Goal: Task Accomplishment & Management: Manage account settings

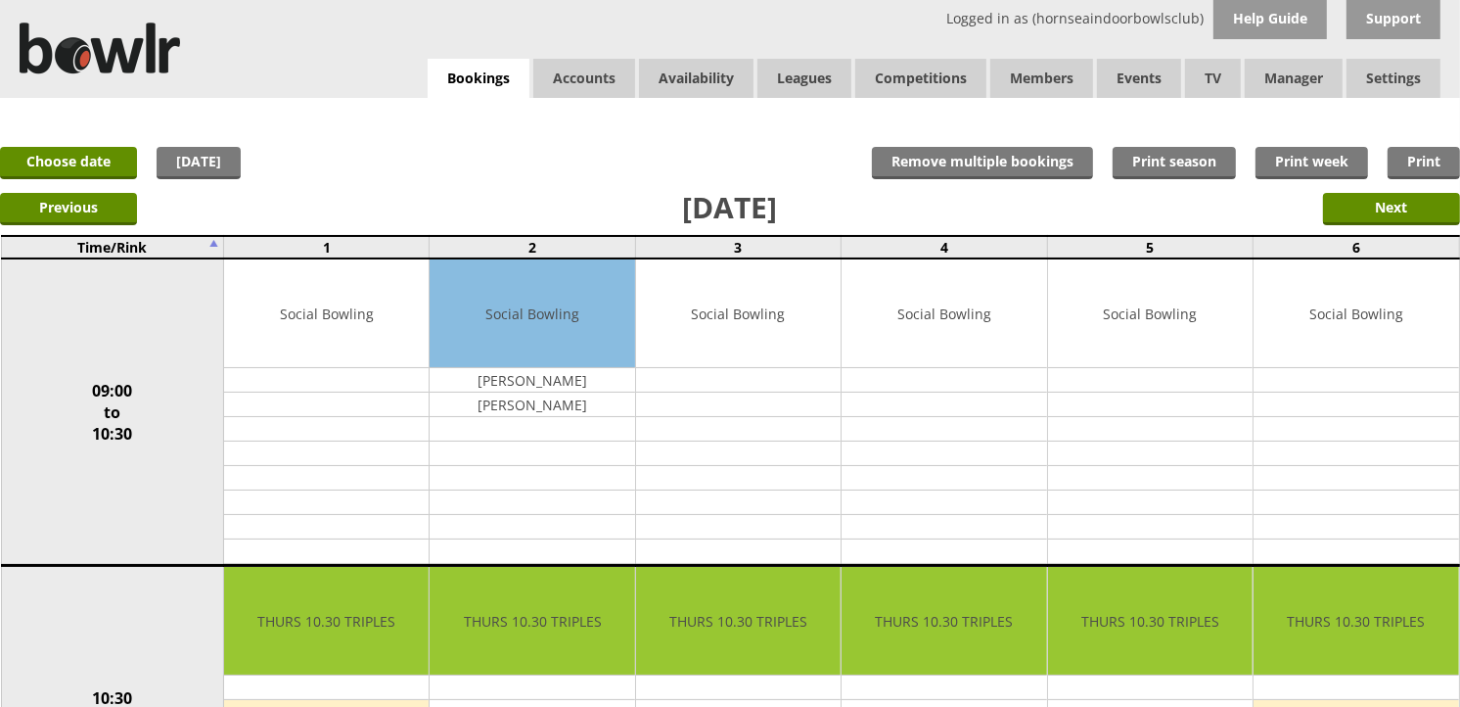
click at [492, 101] on div "x Move Booking Move to other date: 25-09-2025 09:00 to 10:30 10:30 to 12:30 12:…" at bounding box center [730, 117] width 1460 height 39
click at [490, 81] on link "Bookings" at bounding box center [479, 79] width 102 height 40
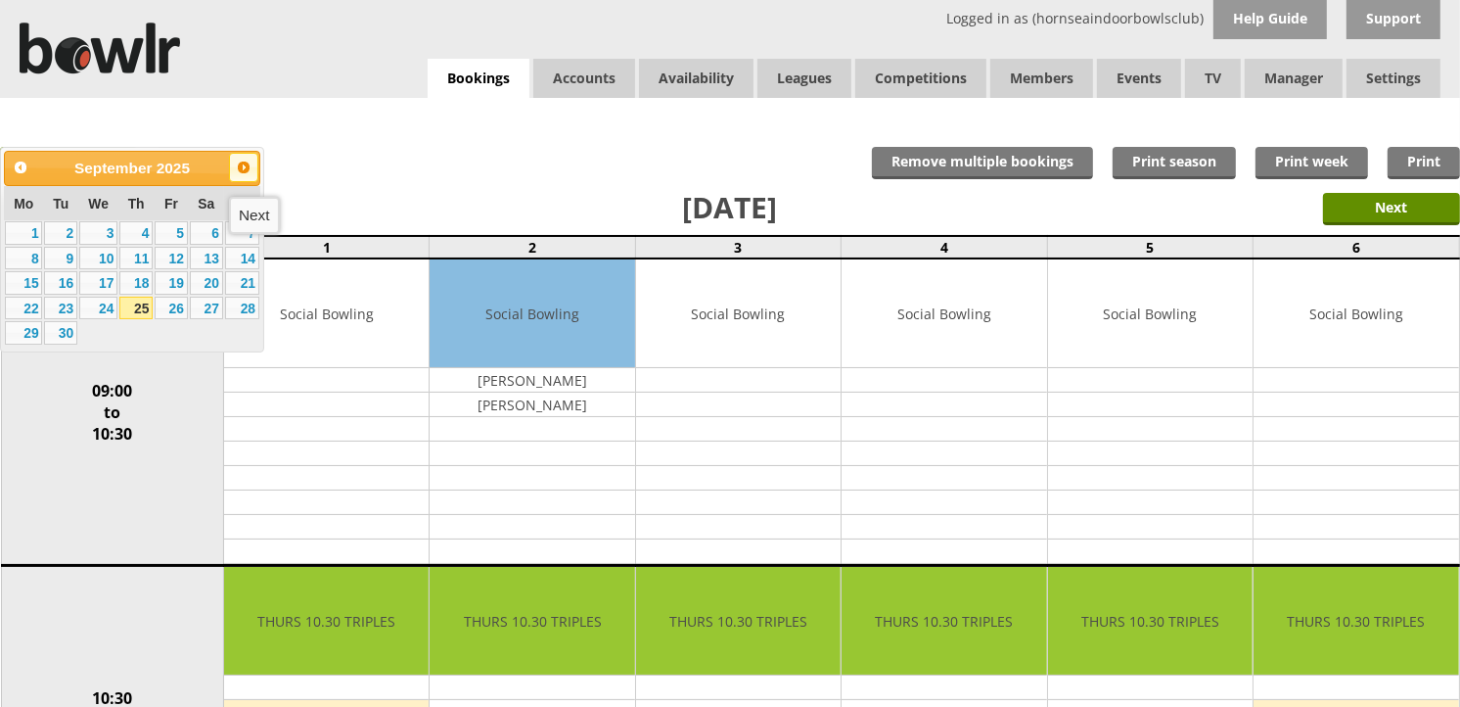
click at [246, 161] on span "Next" at bounding box center [244, 168] width 16 height 16
click at [137, 228] on link "2" at bounding box center [135, 232] width 33 height 23
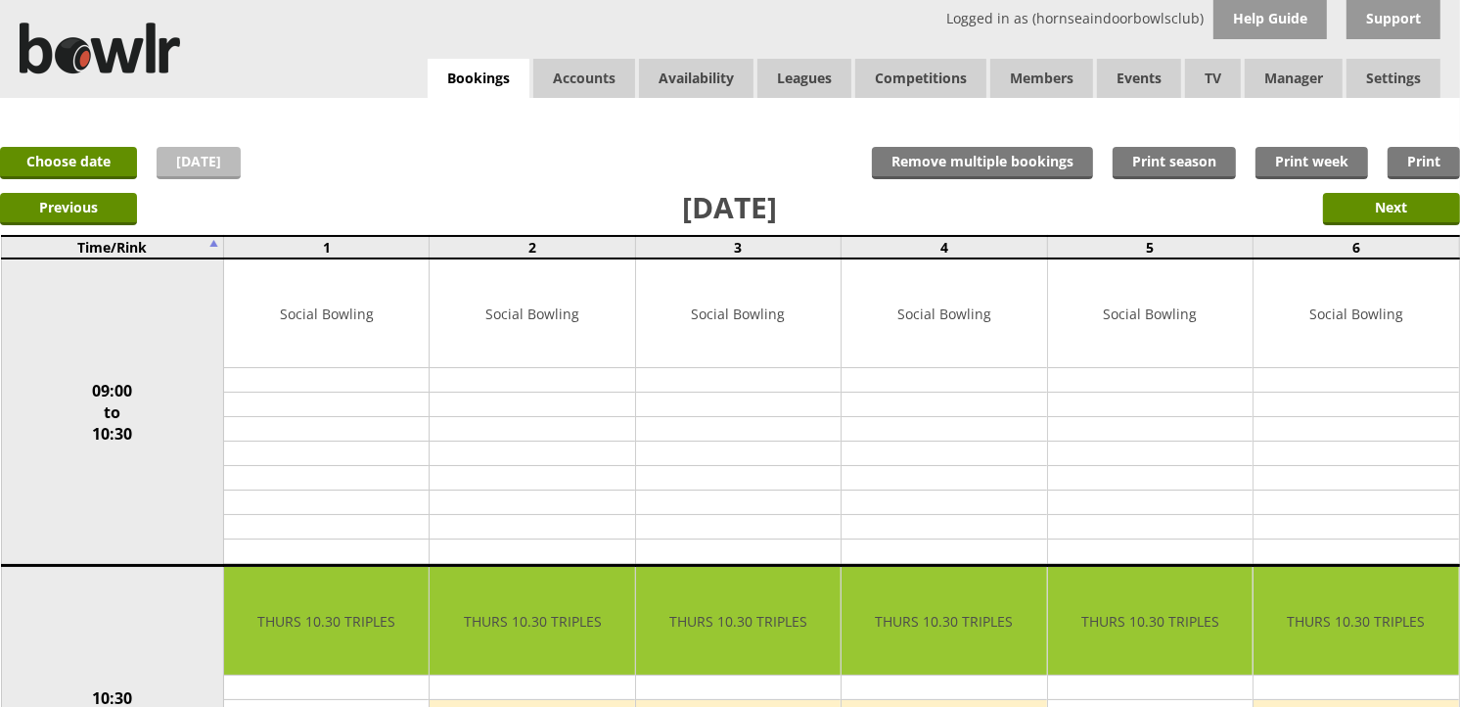
click at [220, 158] on link "[DATE]" at bounding box center [199, 163] width 84 height 32
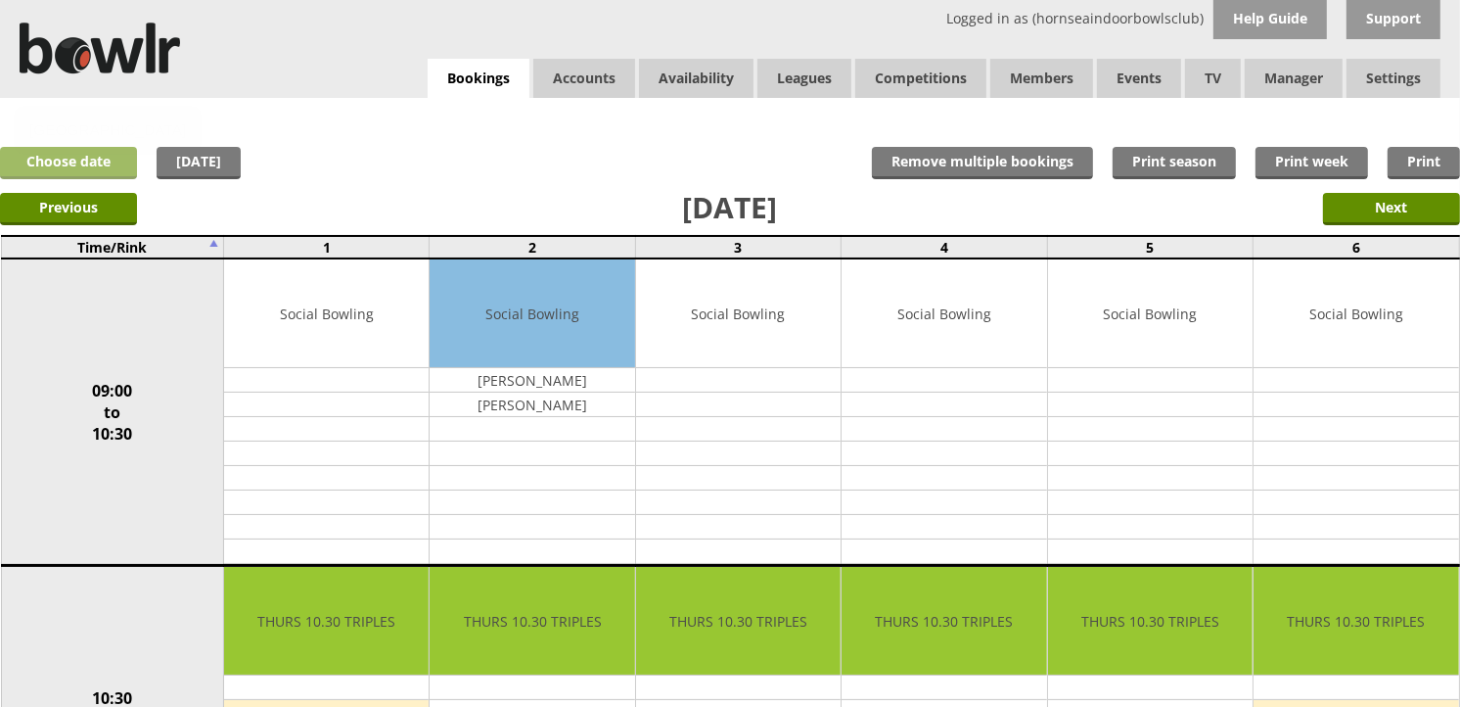
click at [111, 153] on link "Choose date" at bounding box center [68, 163] width 137 height 32
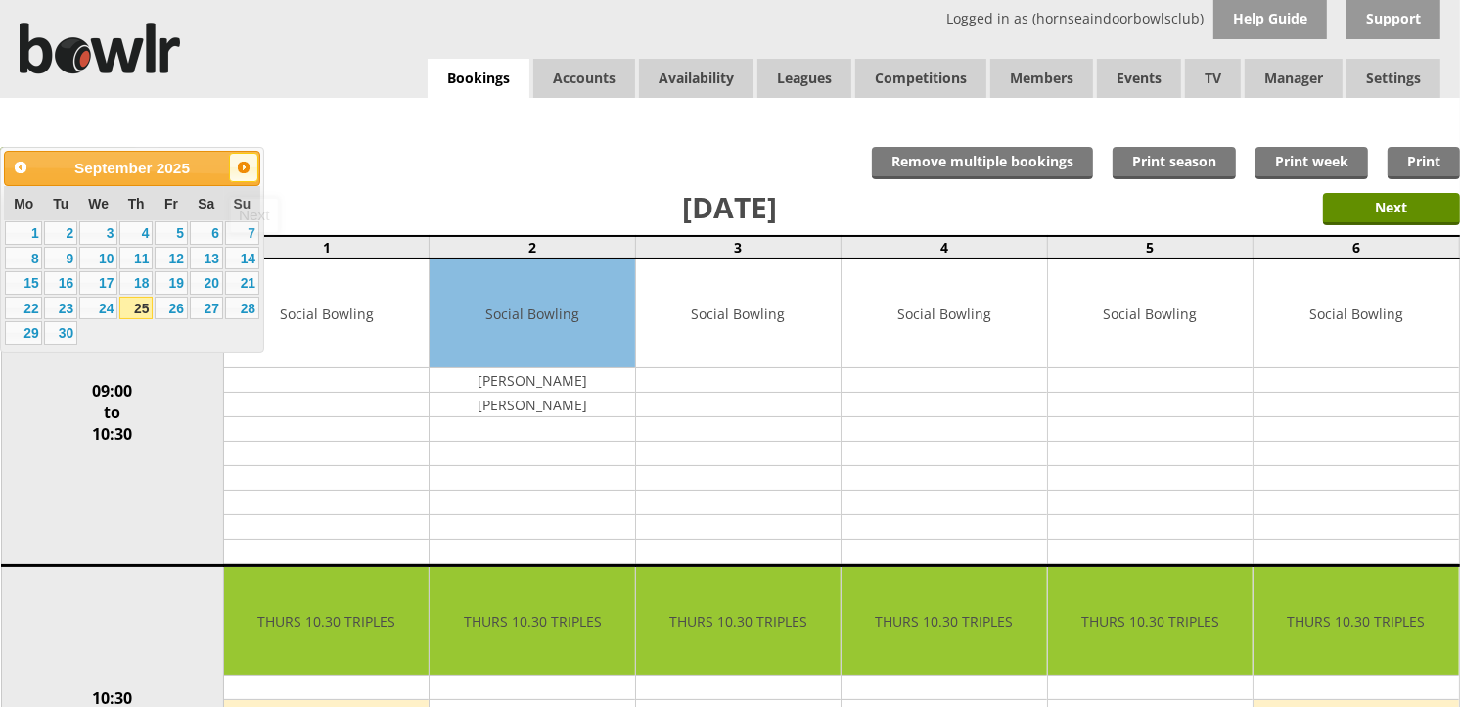
click at [242, 163] on span "Next" at bounding box center [244, 168] width 16 height 16
click at [139, 228] on link "2" at bounding box center [135, 232] width 33 height 23
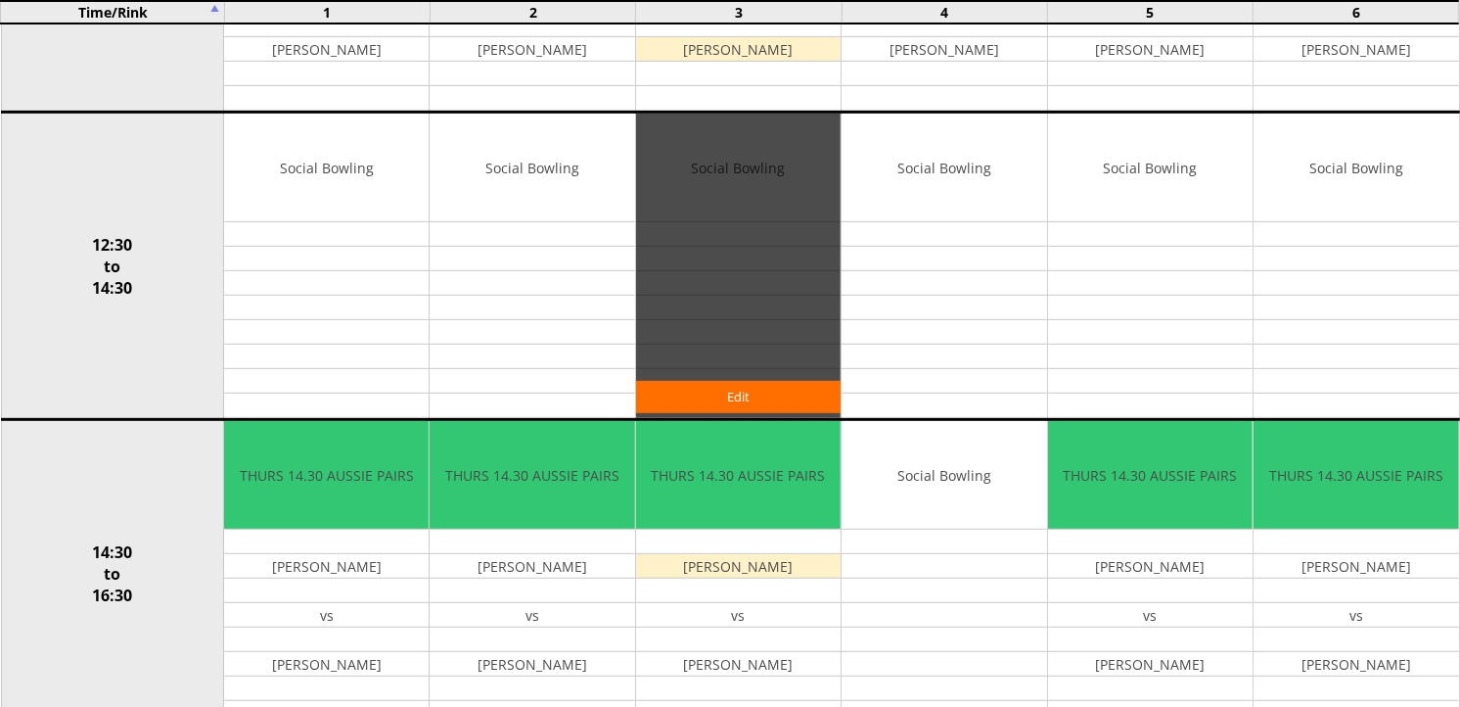
scroll to position [760, 0]
click at [690, 383] on link "Edit" at bounding box center [738, 397] width 205 height 32
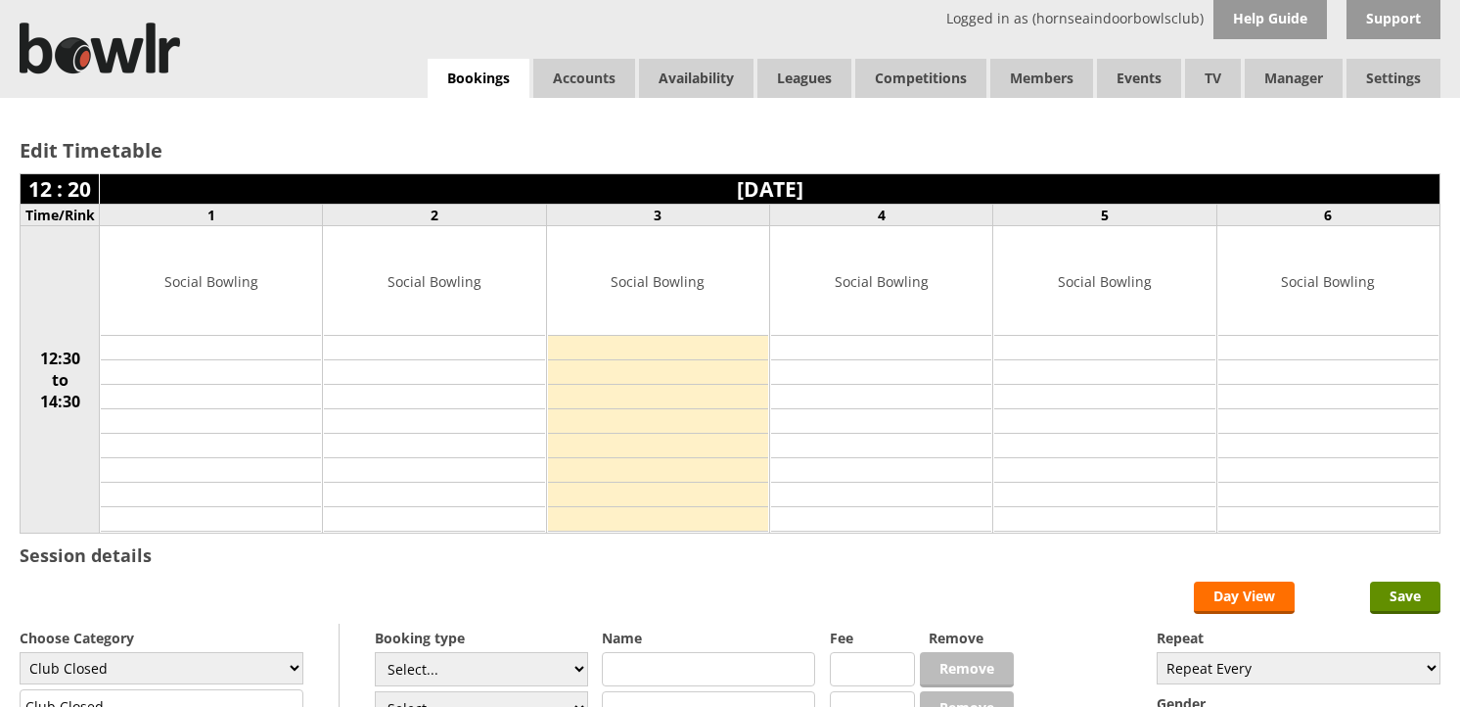
click at [550, 652] on select "Select... Club Competition (Member) Club Competition (Visitor) National (Member…" at bounding box center [481, 669] width 213 height 34
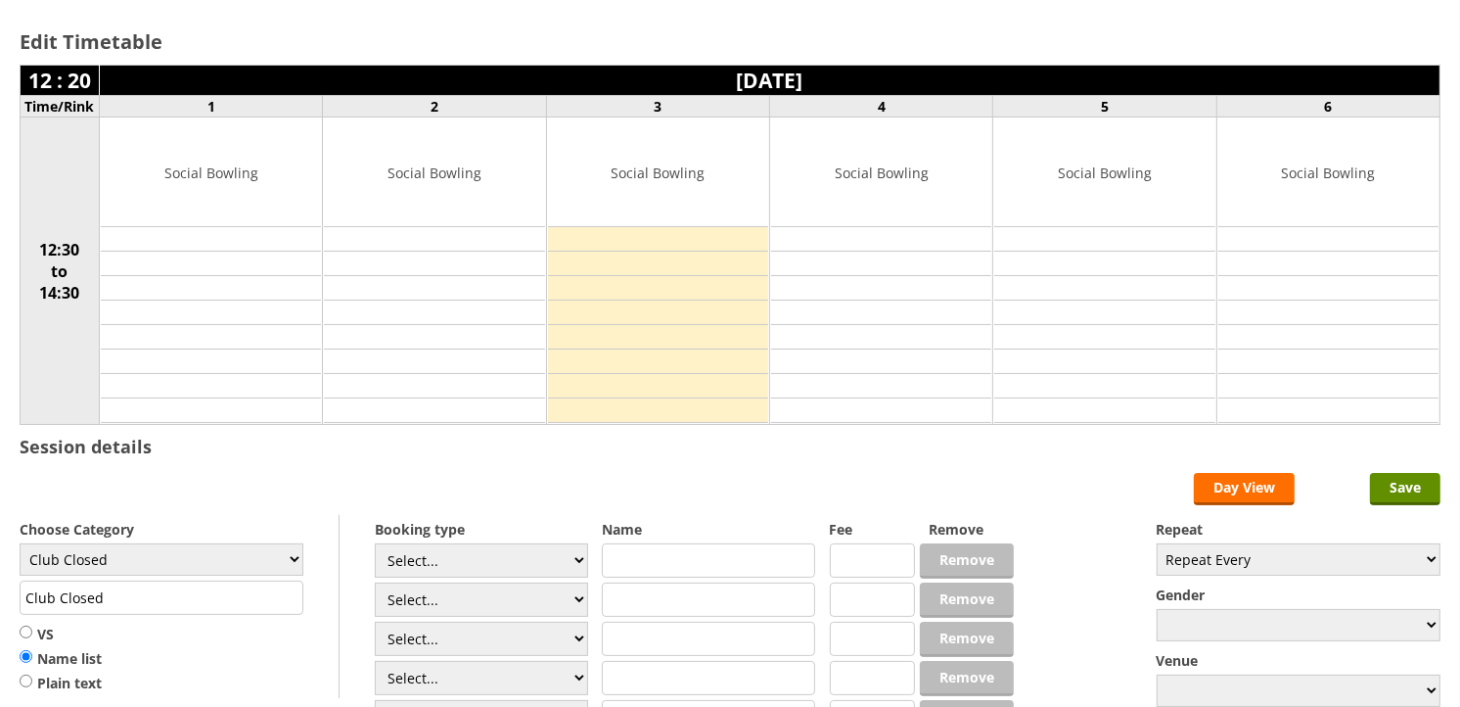
scroll to position [109, 0]
select select "1_54"
click at [375, 544] on select "Select... Club Competition (Member) Club Competition (Visitor) National (Member…" at bounding box center [481, 560] width 213 height 34
type input "3.0000"
click at [503, 597] on select "Select... Club Competition (Member) Club Competition (Visitor) National (Member…" at bounding box center [481, 599] width 213 height 34
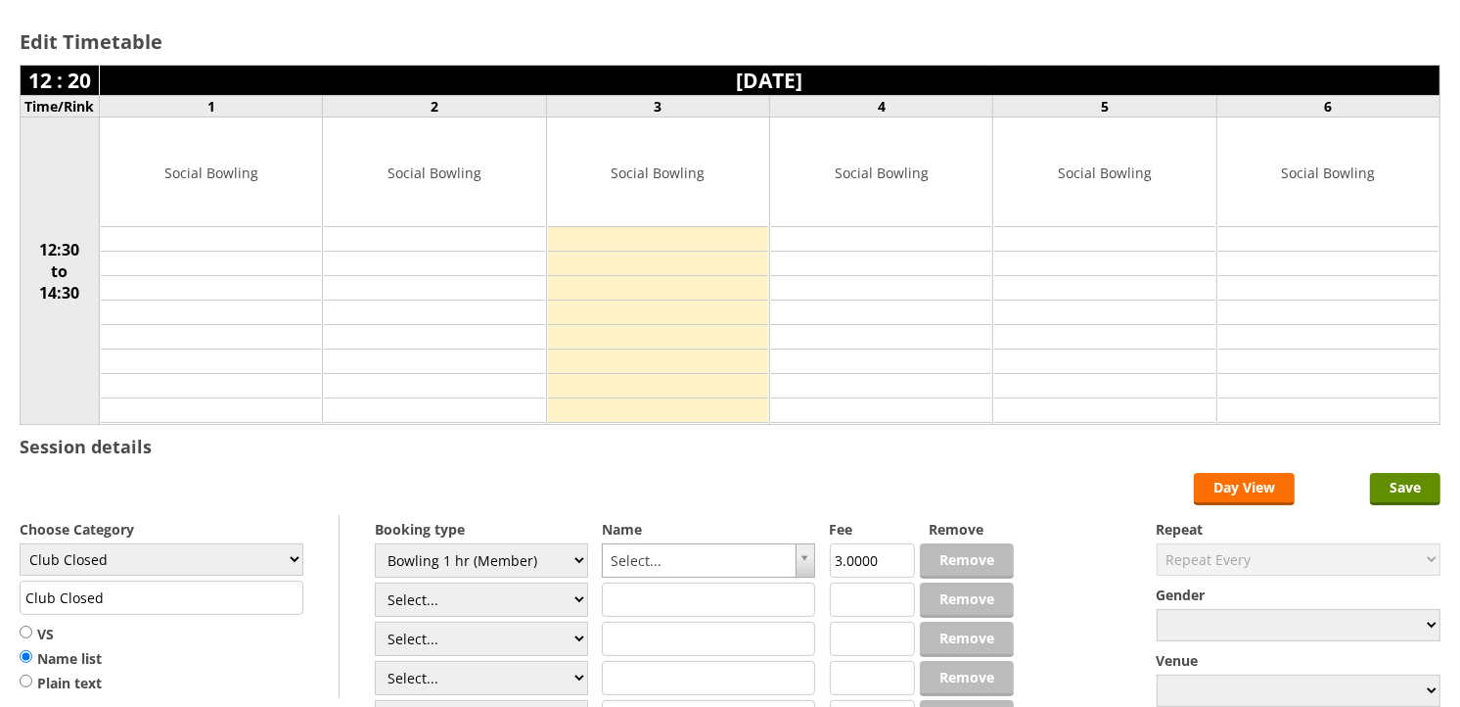
select select "1_54"
click at [375, 583] on select "Select... Club Competition (Member) Club Competition (Visitor) National (Member…" at bounding box center [481, 599] width 213 height 34
type input "3.0000"
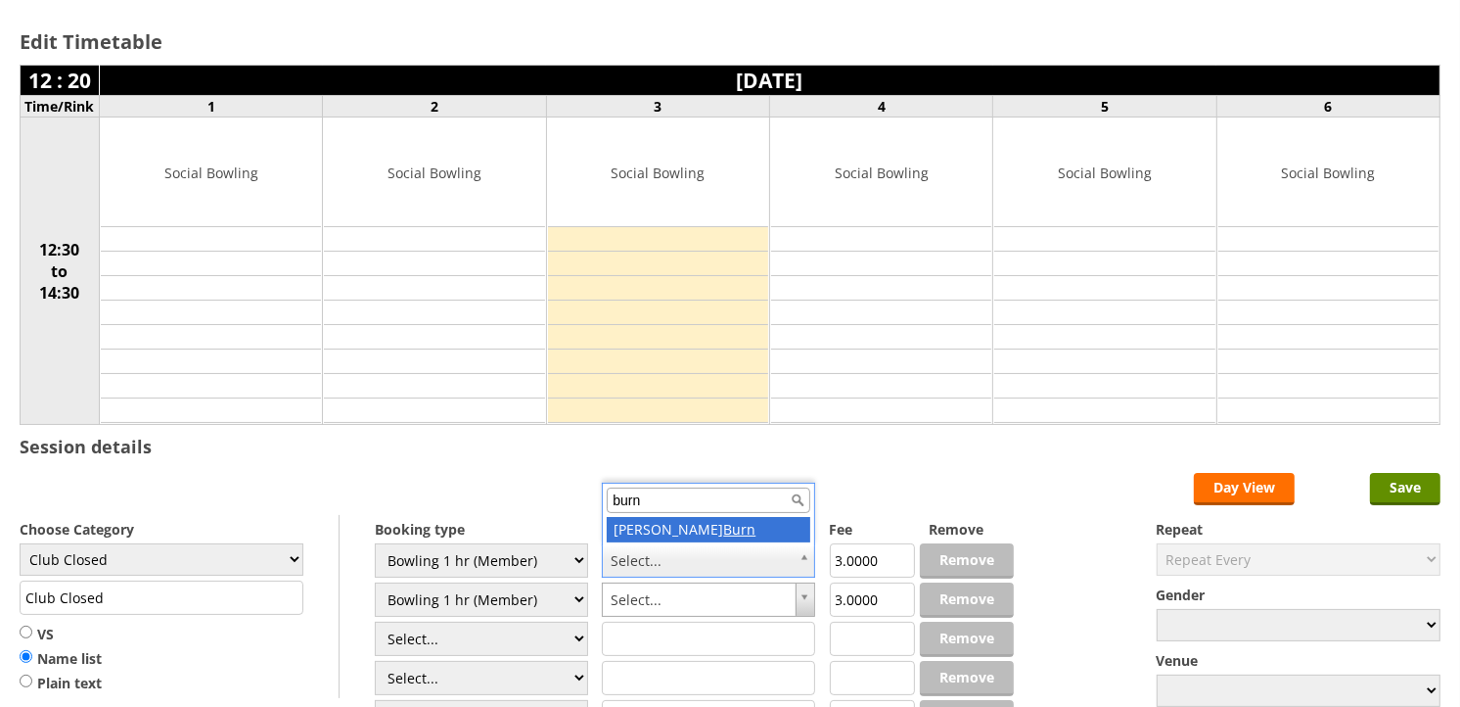
type input "burn"
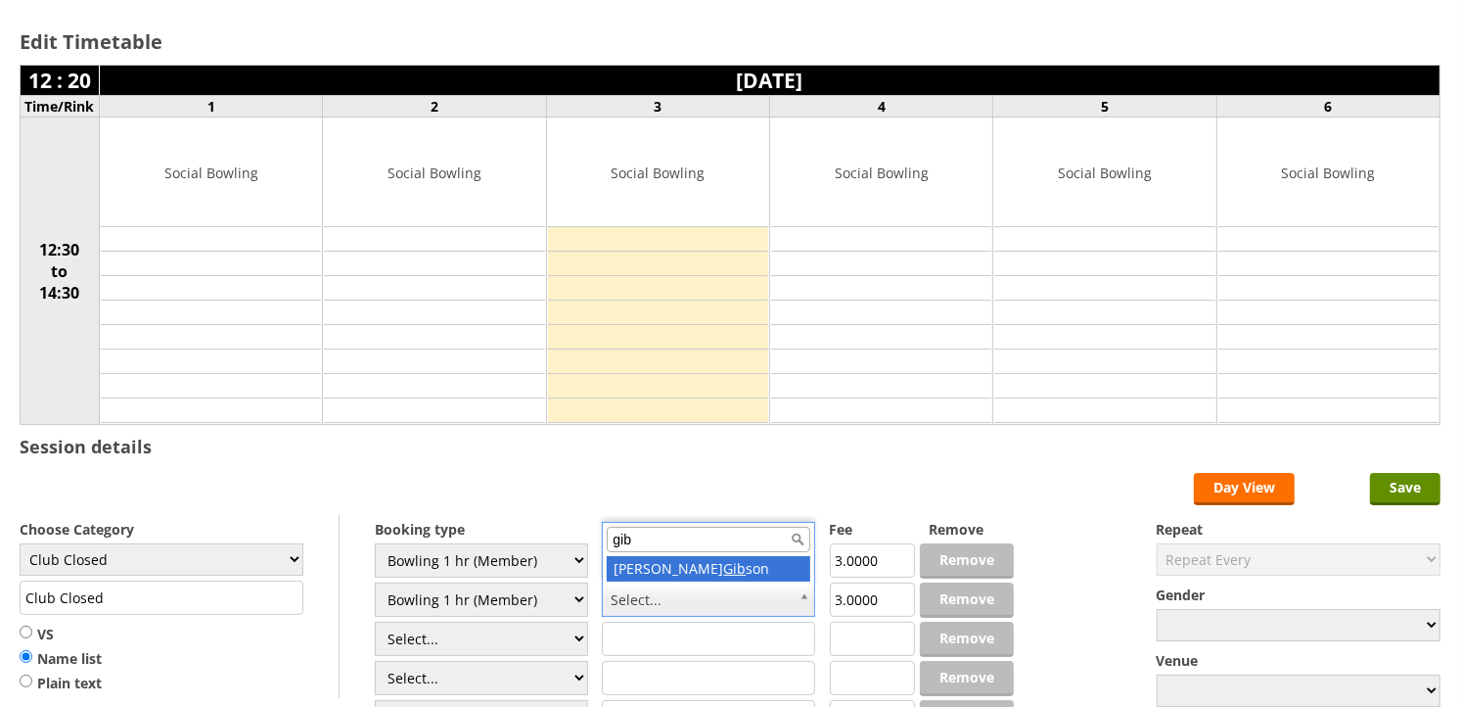
scroll to position [0, 0]
type input "gibs"
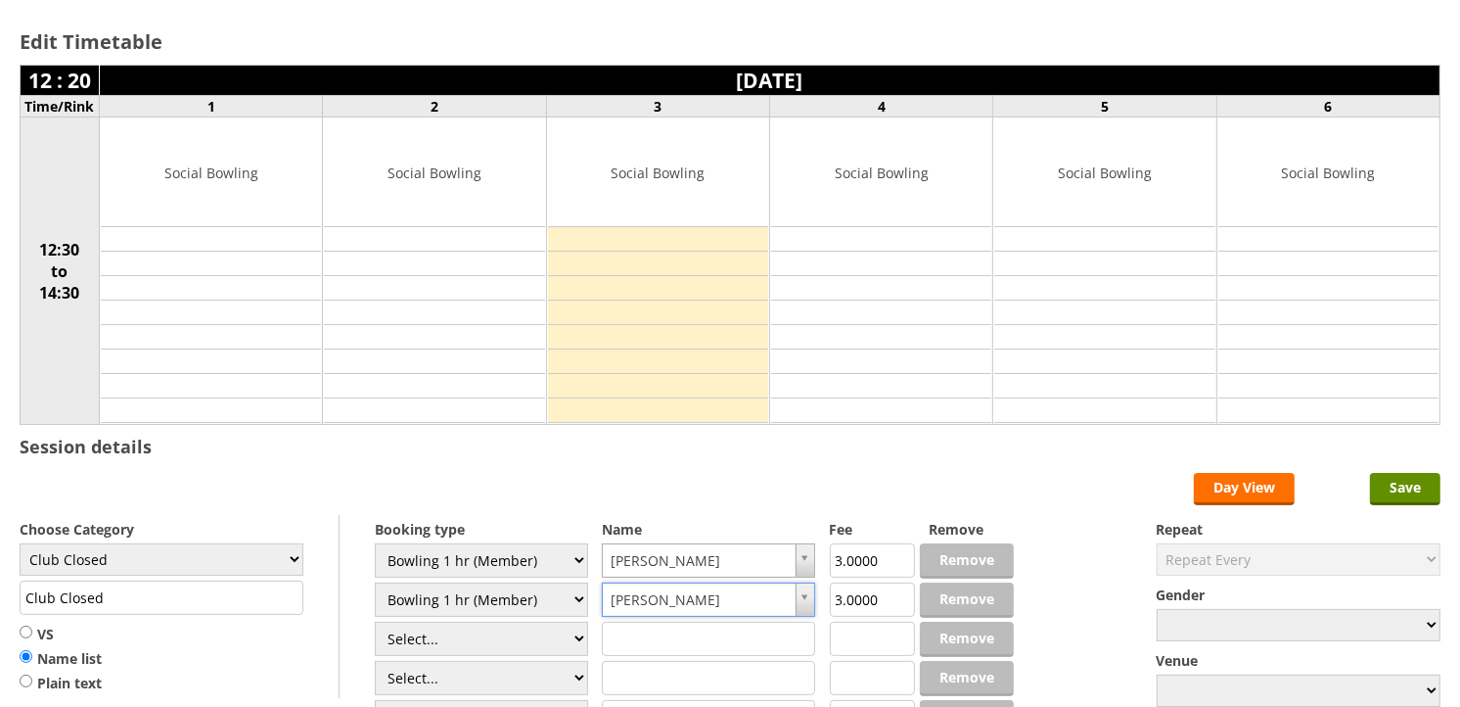
click at [305, 561] on div "Choose Category Club Closed Singles League Triples League Pairs League Friendly…" at bounding box center [180, 606] width 320 height 183
click at [289, 555] on select "Club Closed Singles League Triples League Pairs League Friendly Social Bowling …" at bounding box center [162, 559] width 284 height 32
select select "132"
click at [20, 544] on select "Club Closed Singles League Triples League Pairs League Friendly Social Bowling …" at bounding box center [162, 559] width 284 height 32
type input "Social Bowling"
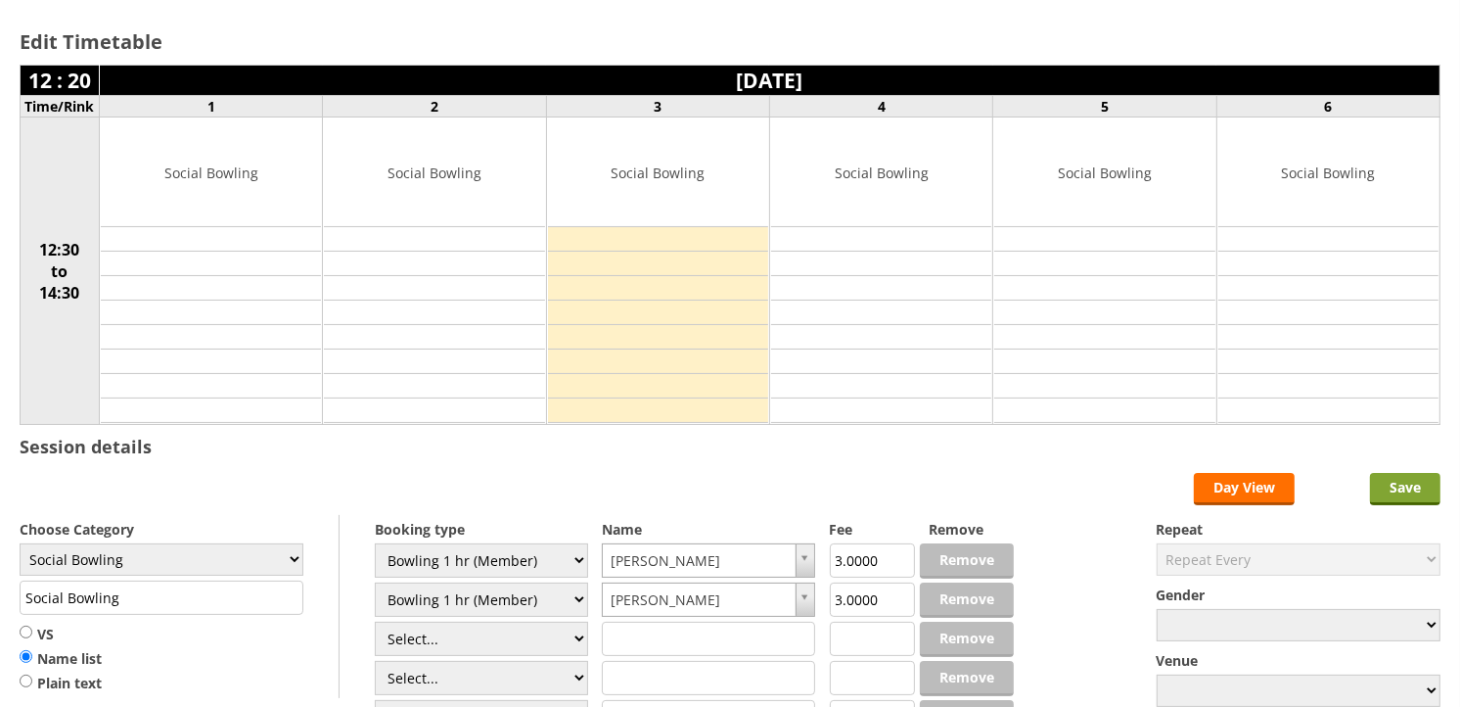
click at [1419, 503] on input "Save" at bounding box center [1405, 489] width 70 height 32
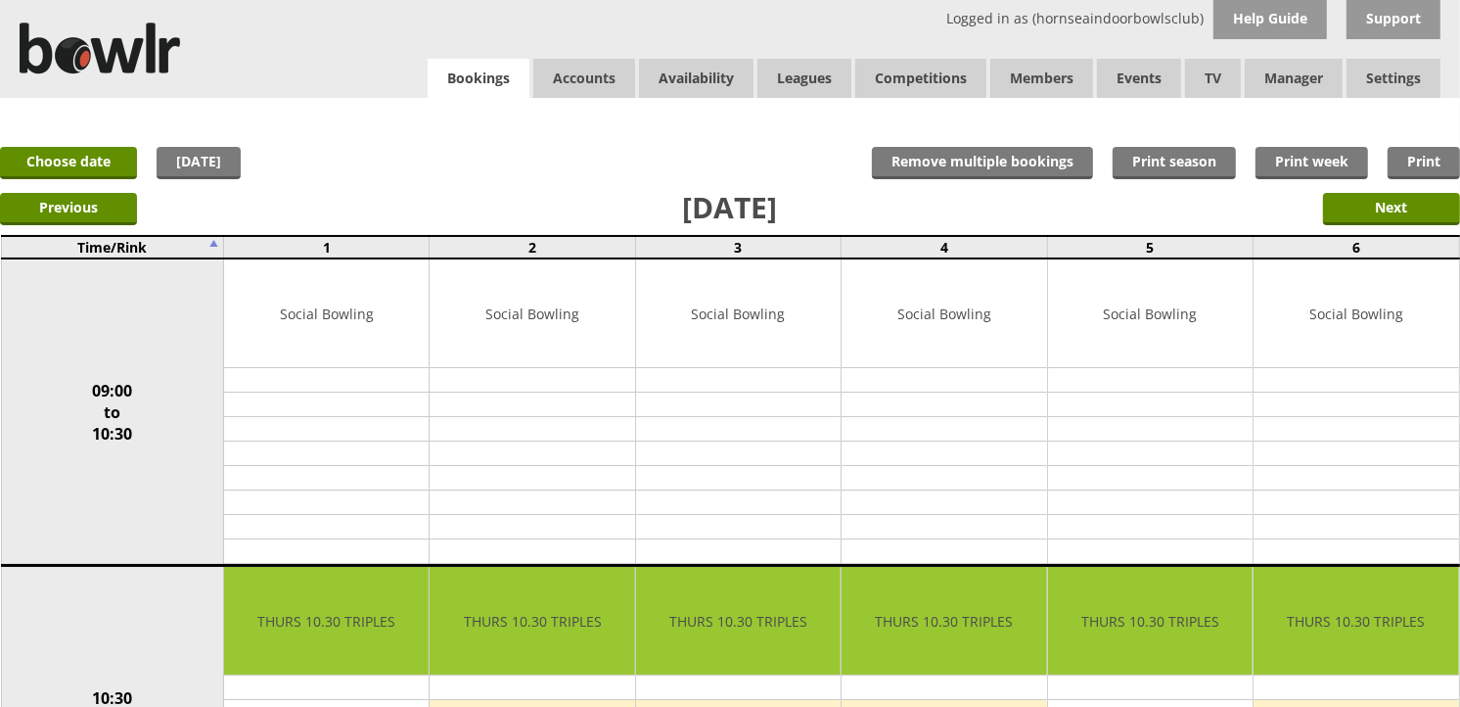
click at [486, 72] on link "Bookings" at bounding box center [479, 79] width 102 height 40
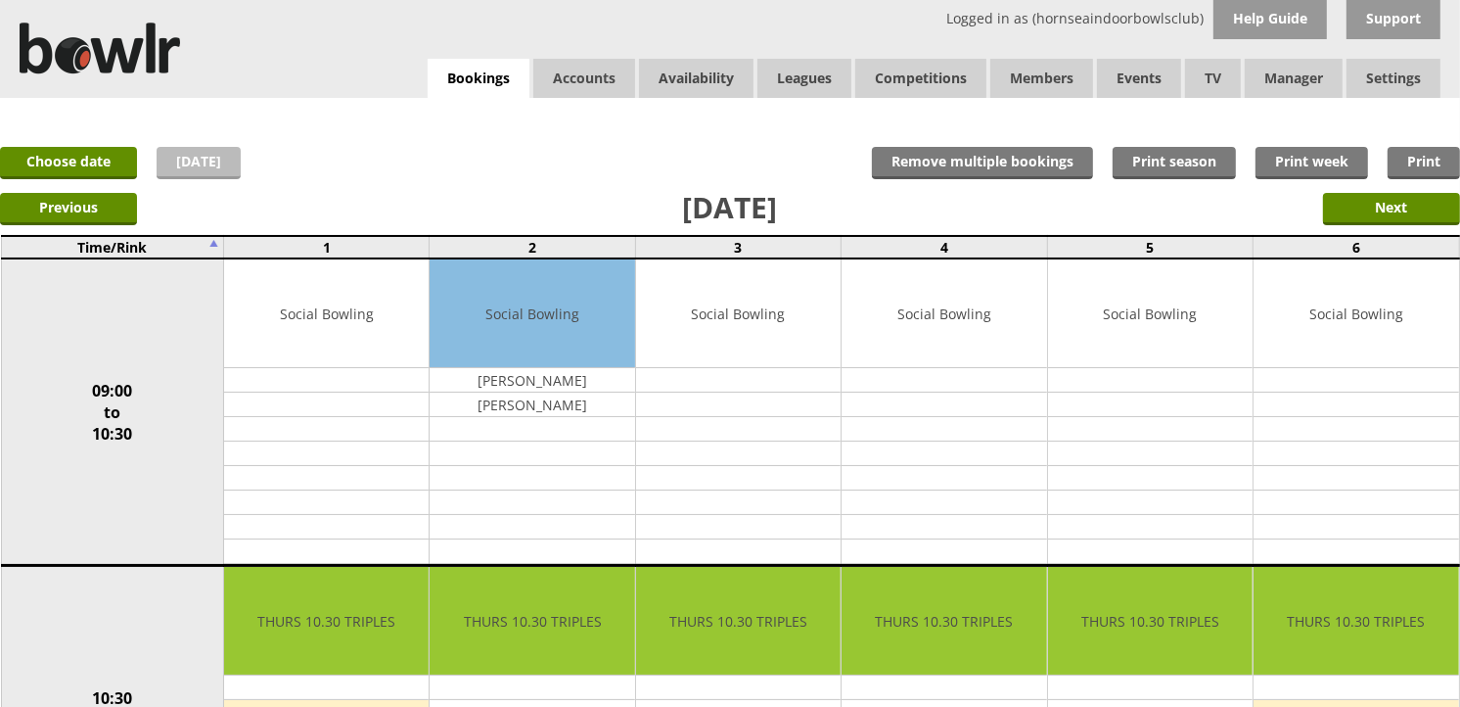
click at [183, 153] on link "[DATE]" at bounding box center [199, 163] width 84 height 32
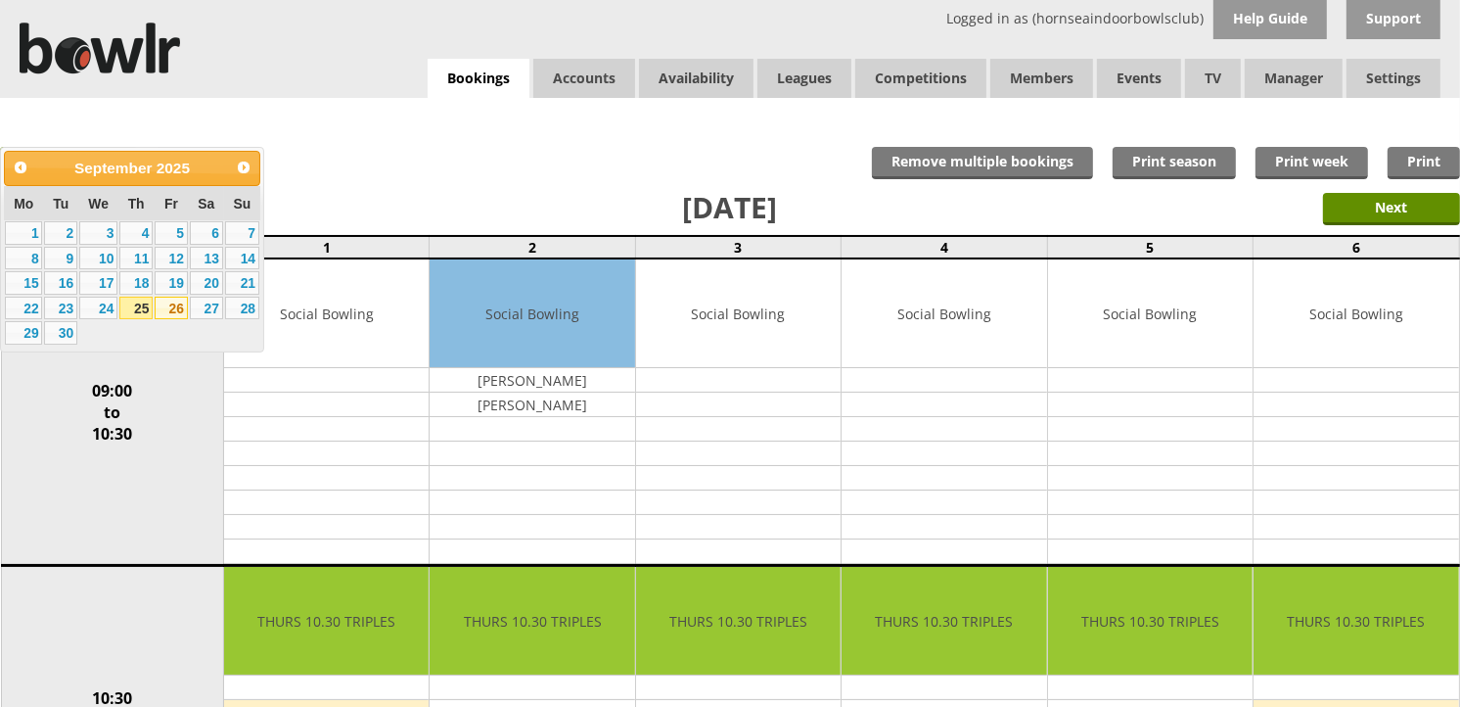
click at [179, 311] on link "26" at bounding box center [171, 308] width 33 height 23
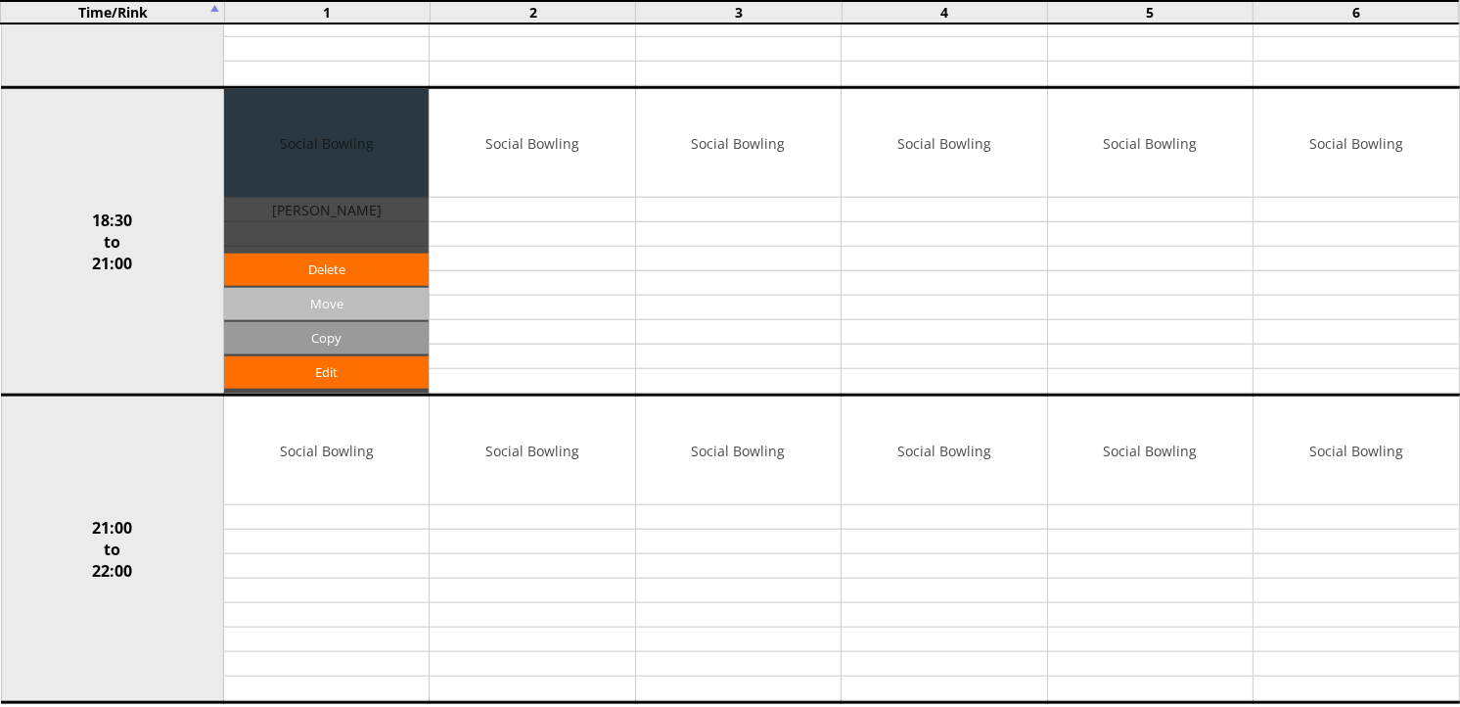
scroll to position [1456, 0]
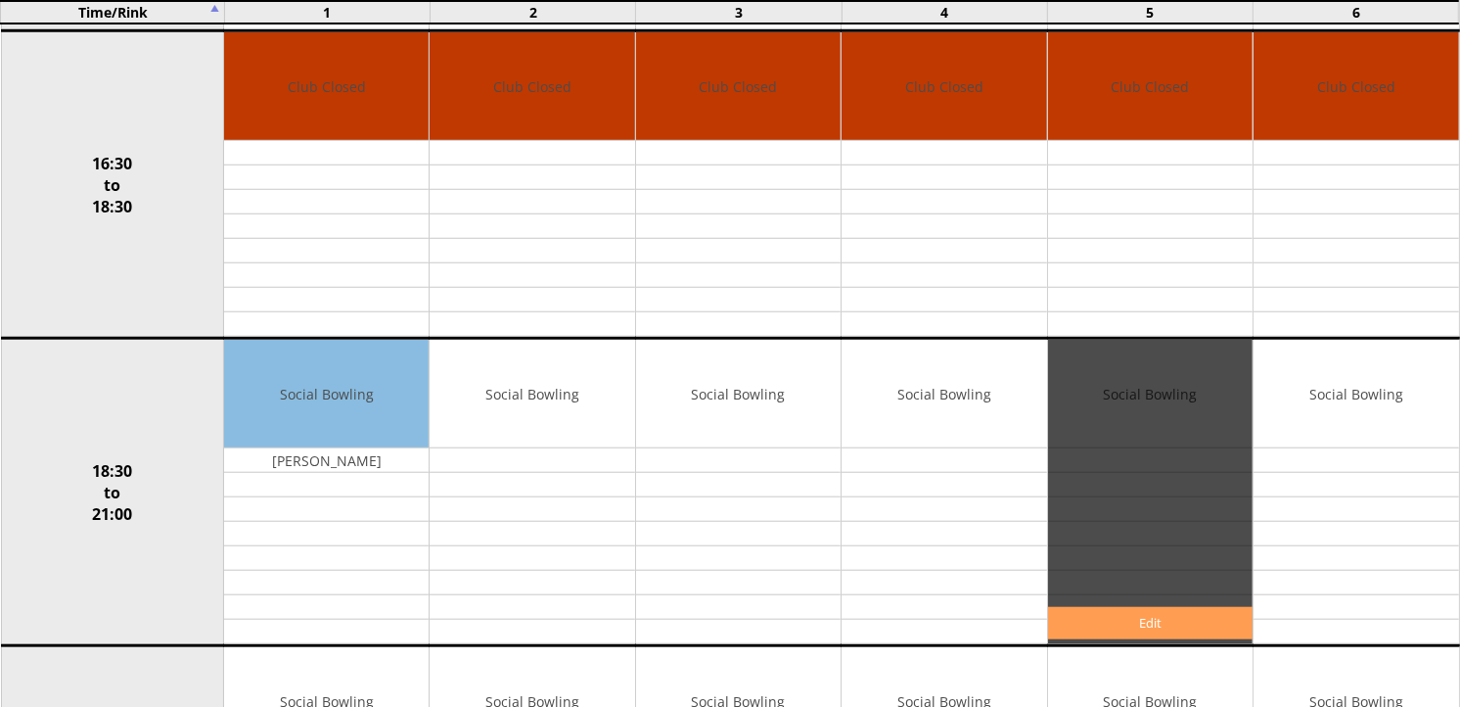
click at [1220, 637] on link "Edit" at bounding box center [1150, 623] width 205 height 32
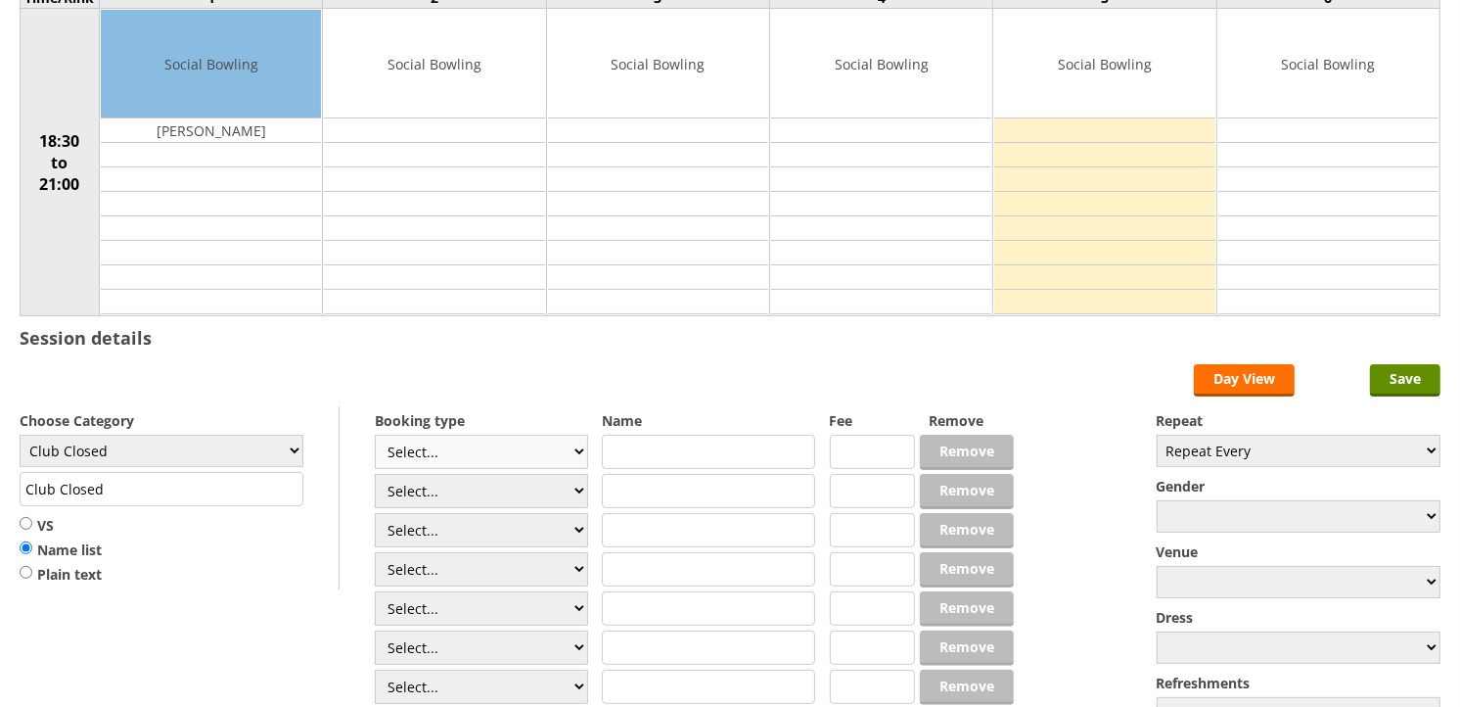
scroll to position [217, 0]
click at [561, 445] on select "Select... Club Competition (Member) Club Competition (Visitor) National (Member…" at bounding box center [481, 451] width 213 height 34
select select "1_54"
click at [375, 435] on select "Select... Club Competition (Member) Club Competition (Visitor) National (Member…" at bounding box center [481, 451] width 213 height 34
type input "3.0000"
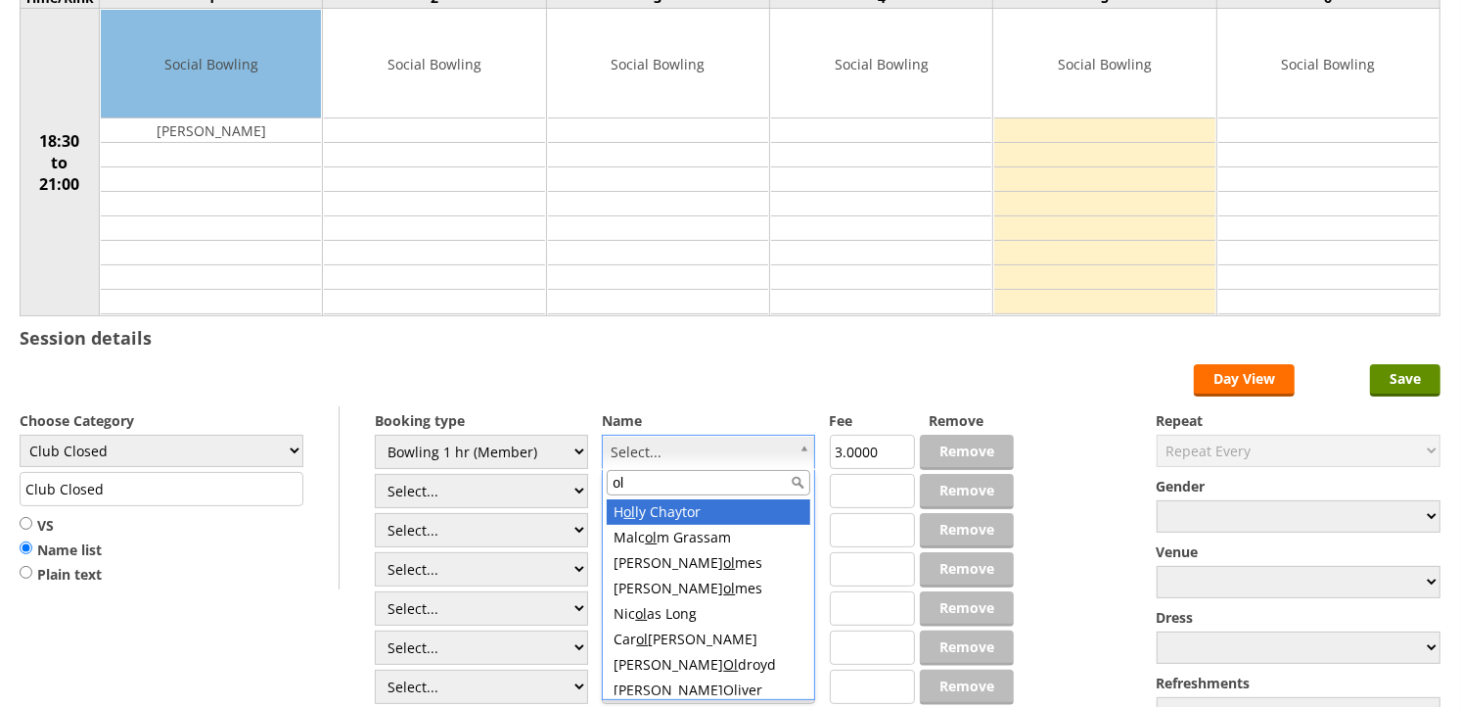
type input "old"
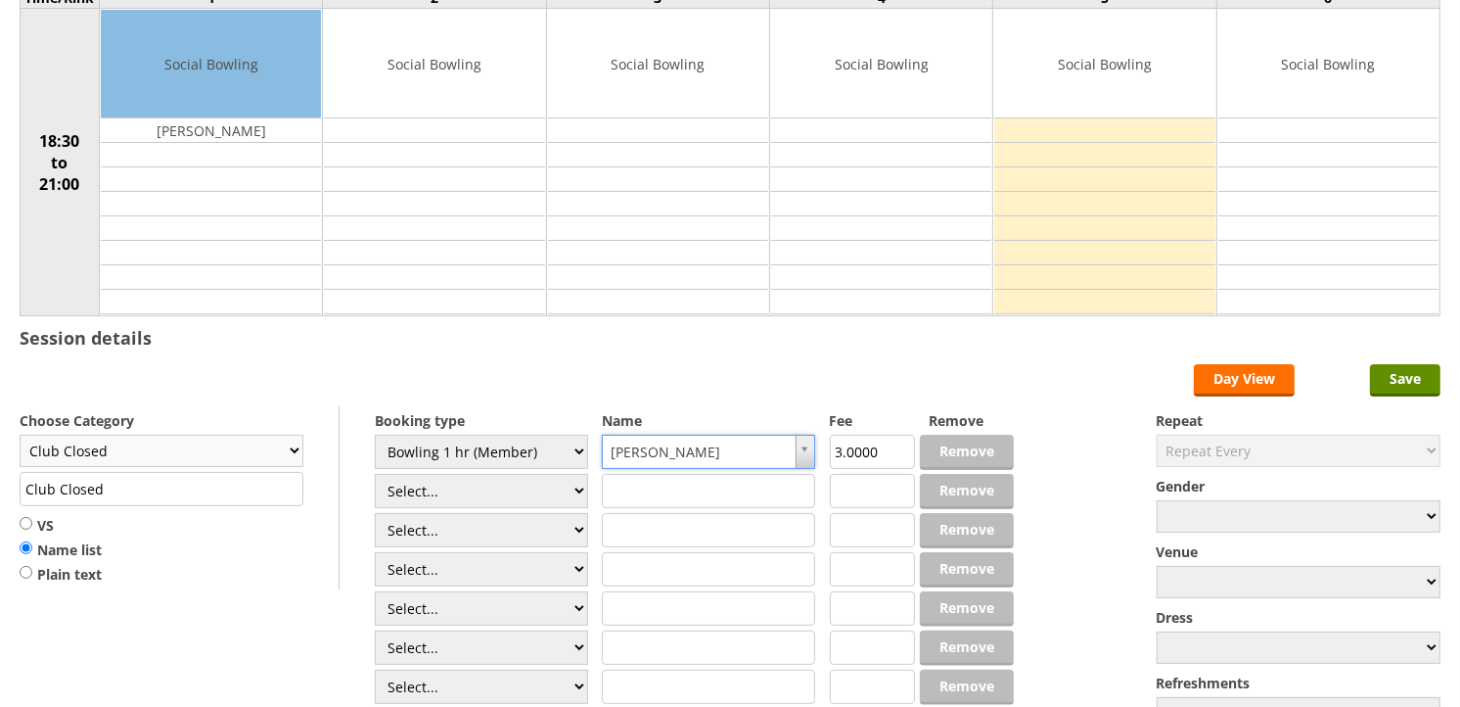
click at [251, 467] on select "Club Closed Singles League Triples League Pairs League Friendly Social Bowling …" at bounding box center [162, 450] width 284 height 32
select select "132"
click at [20, 435] on select "Club Closed Singles League Triples League Pairs League Friendly Social Bowling …" at bounding box center [162, 450] width 284 height 32
type input "Social Bowling"
click at [1433, 384] on input "Save" at bounding box center [1405, 380] width 70 height 32
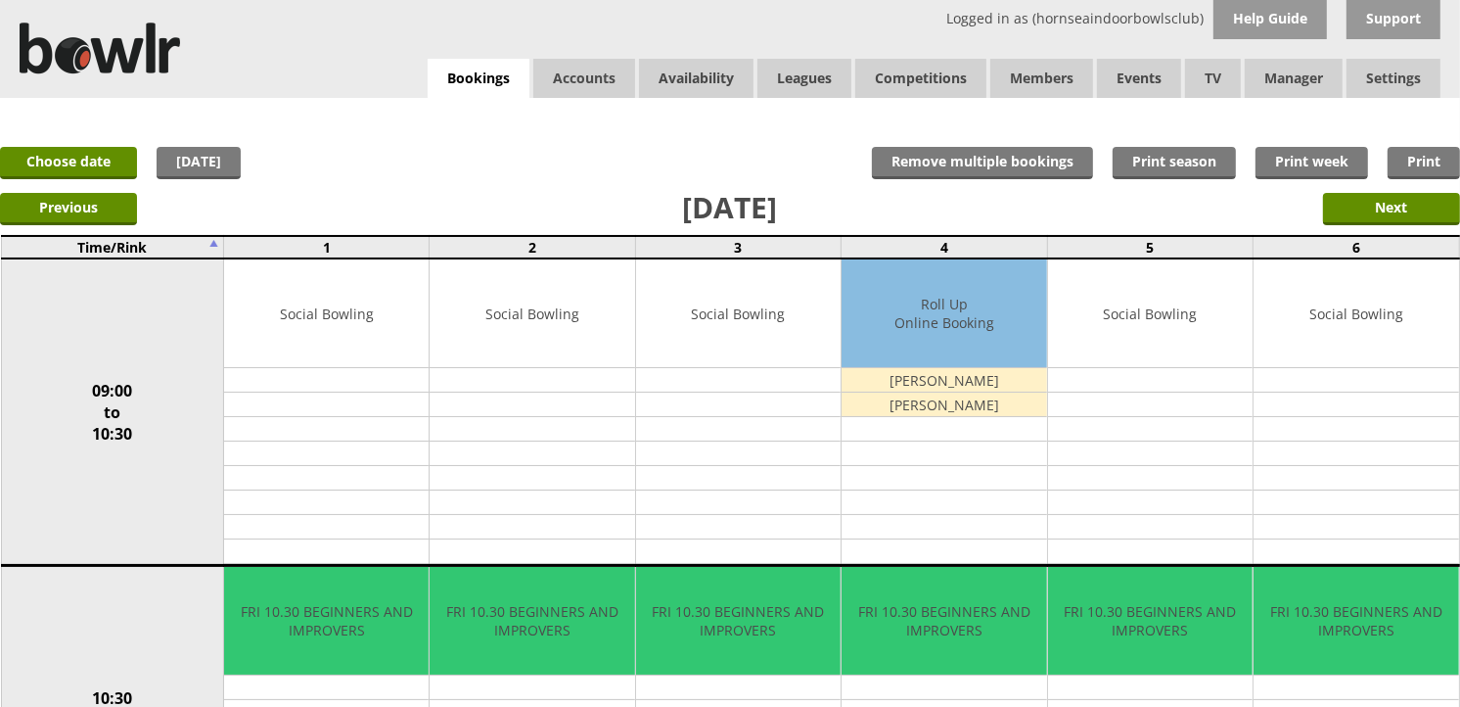
click at [432, 52] on div "Logged in as (hornseaindoorbowlsclub) Help Guide Support Bookings Accounts Rink…" at bounding box center [730, 49] width 1460 height 98
click at [446, 64] on link "Bookings" at bounding box center [479, 79] width 102 height 40
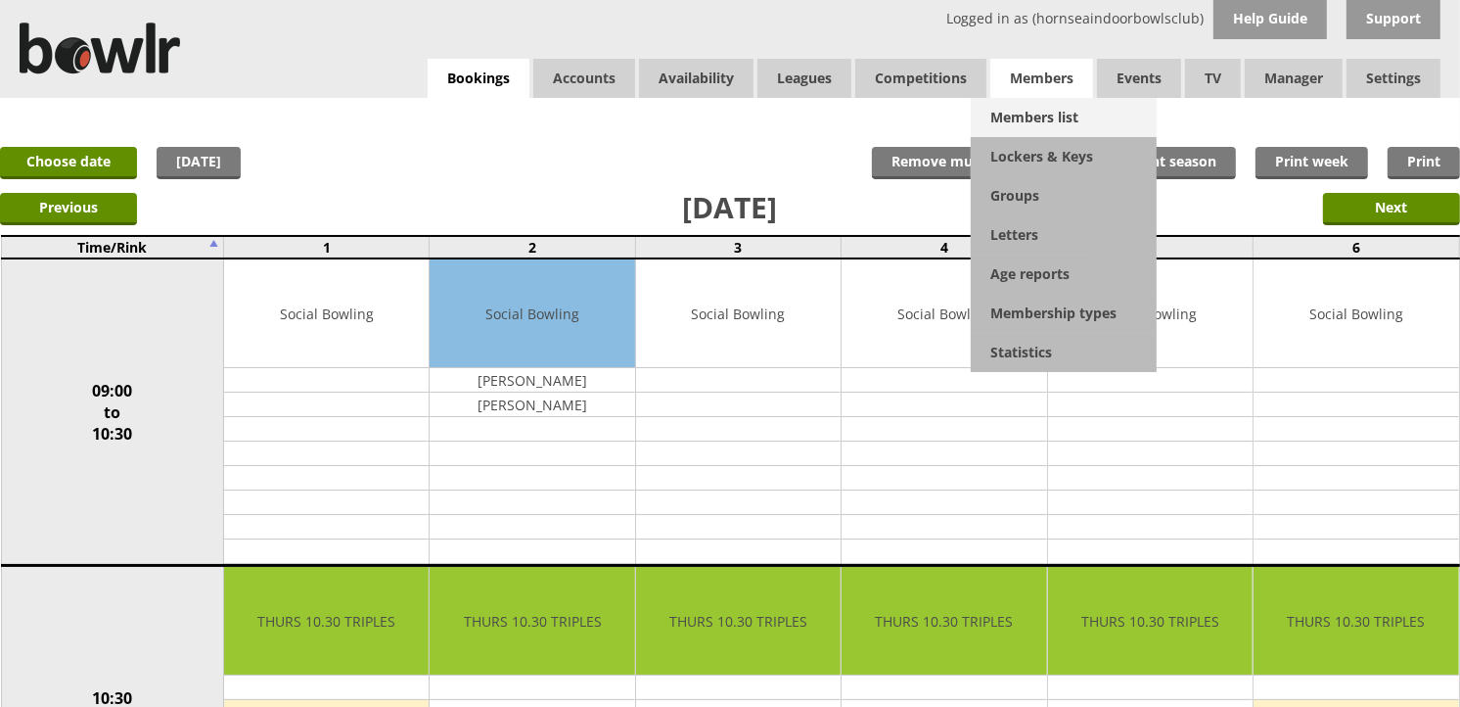
click at [1048, 106] on link "Members list" at bounding box center [1064, 117] width 186 height 39
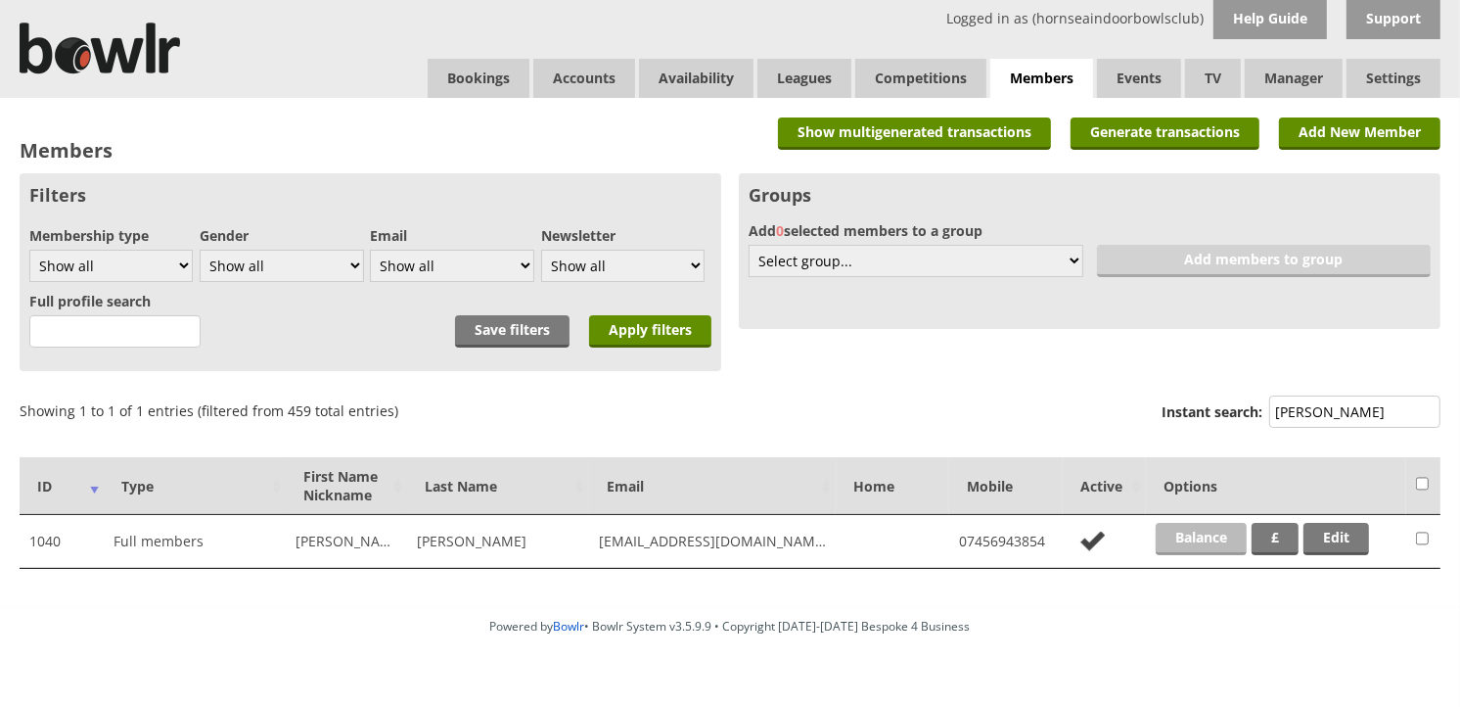
type input "simpson"
click at [1180, 552] on link "Balance" at bounding box center [1201, 539] width 91 height 32
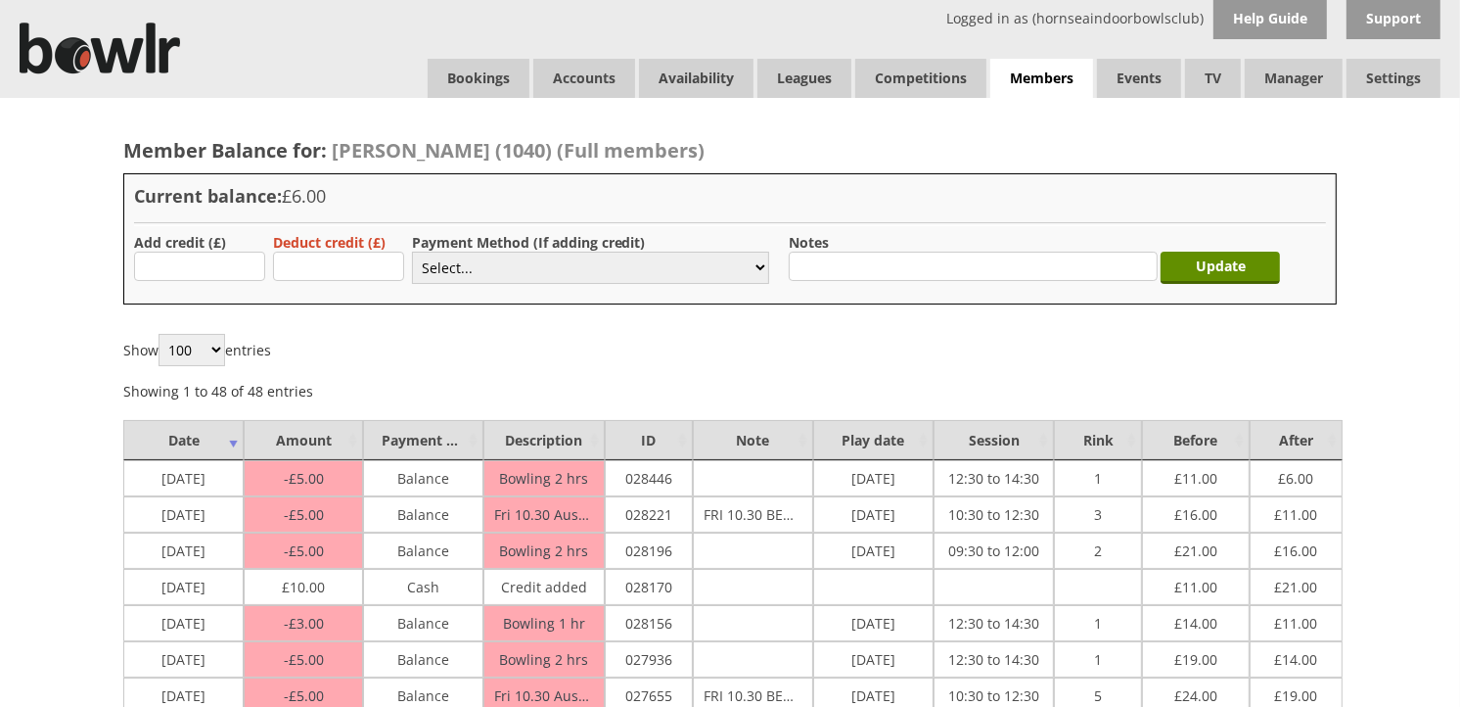
type input "10.00"
click at [463, 266] on select "Select... Cash Card Cheque Bank Transfer Other Member Card Gift Voucher Balance" at bounding box center [590, 267] width 357 height 32
select select "1"
click at [412, 251] on select "Select... Cash Card Cheque Bank Transfer Other Member Card Gift Voucher Balance" at bounding box center [590, 267] width 357 height 32
click at [1231, 271] on input "Update" at bounding box center [1220, 267] width 119 height 32
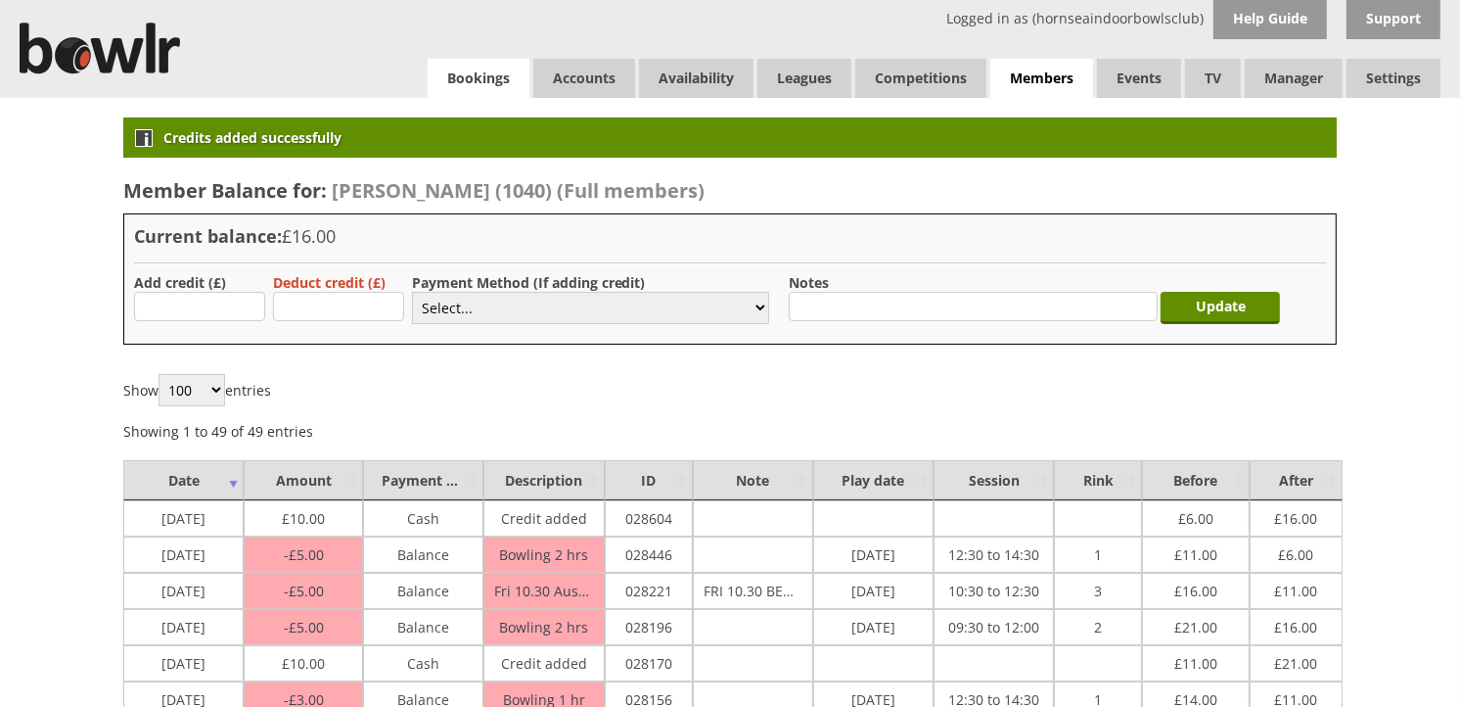
click at [494, 62] on link "Bookings" at bounding box center [479, 78] width 102 height 39
